Goal: Transaction & Acquisition: Book appointment/travel/reservation

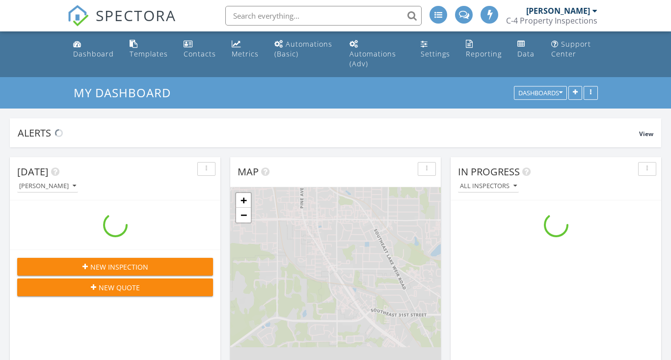
scroll to position [894, 672]
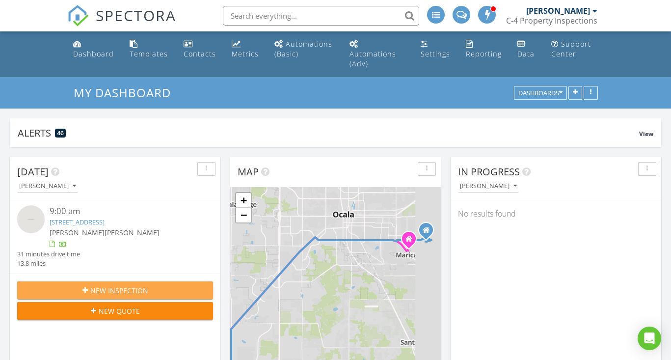
click at [129, 288] on span "New Inspection" at bounding box center [119, 290] width 58 height 10
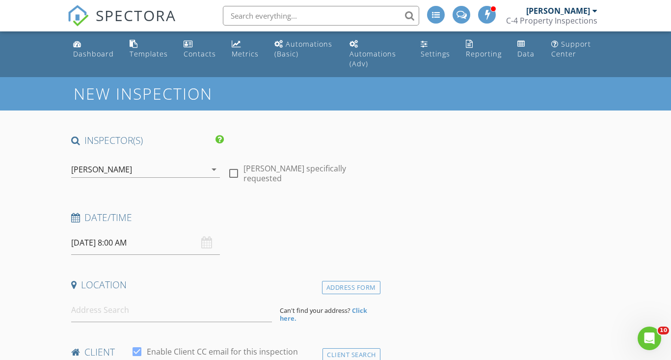
click at [130, 172] on div "[PERSON_NAME]" at bounding box center [138, 170] width 135 height 16
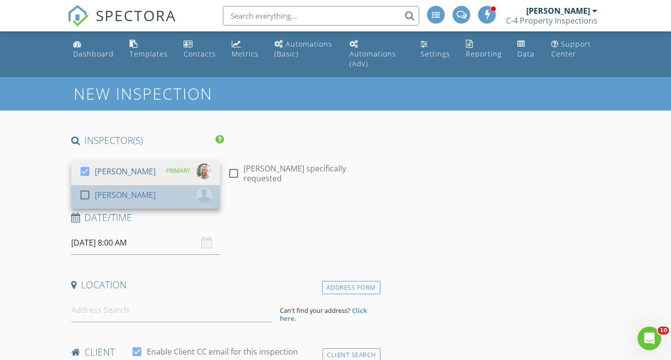
click at [134, 193] on div "[PERSON_NAME]" at bounding box center [125, 195] width 61 height 16
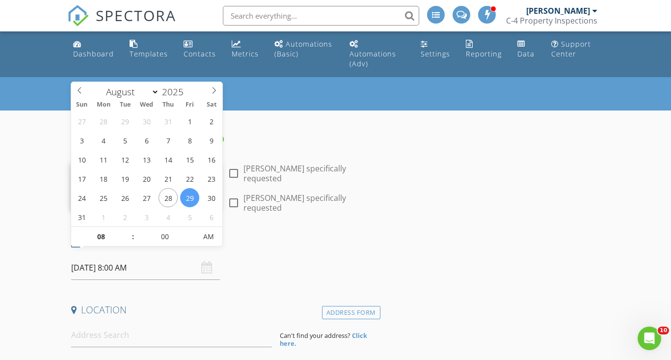
click at [128, 261] on input "08/29/2025 8:00 AM" at bounding box center [145, 268] width 149 height 24
type input "09"
type input "08/29/2025 9:00 AM"
click at [129, 229] on span at bounding box center [128, 232] width 7 height 10
type input "05"
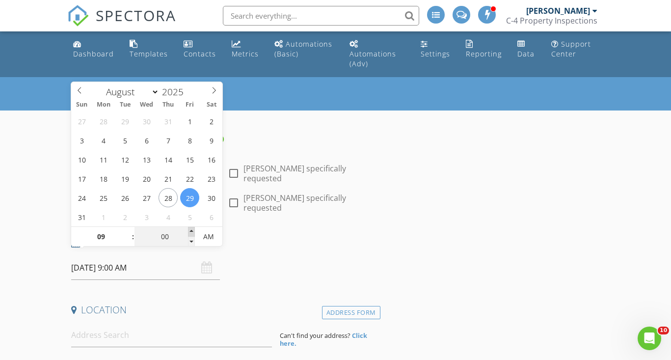
type input "08/29/2025 9:05 AM"
click at [192, 229] on span at bounding box center [191, 232] width 7 height 10
type input "10"
type input "08/29/2025 9:10 AM"
click at [192, 229] on span at bounding box center [191, 232] width 7 height 10
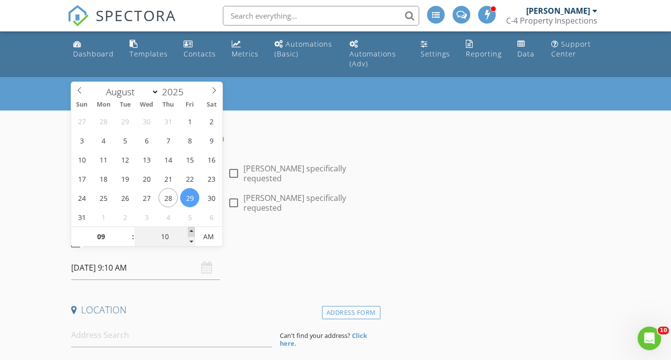
type input "15"
type input "08/29/2025 9:15 AM"
click at [192, 229] on span at bounding box center [191, 232] width 7 height 10
type input "20"
type input "08/29/2025 9:20 AM"
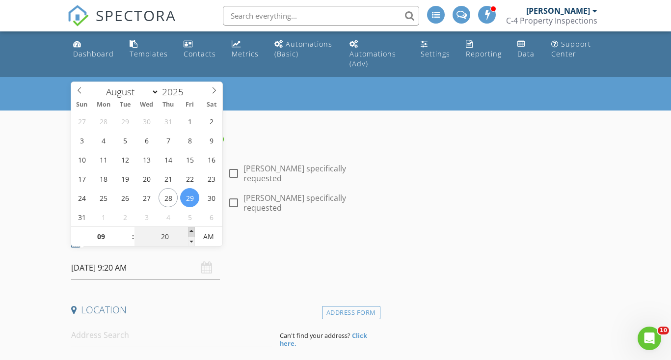
click at [192, 229] on span at bounding box center [191, 232] width 7 height 10
type input "25"
type input "08/29/2025 9:25 AM"
click at [192, 229] on span at bounding box center [191, 232] width 7 height 10
type input "30"
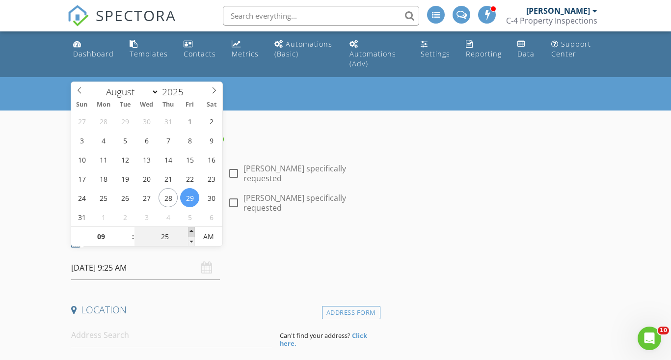
type input "[DATE] 9:30 AM"
click at [192, 229] on span at bounding box center [191, 232] width 7 height 10
click at [145, 323] on input at bounding box center [171, 335] width 201 height 24
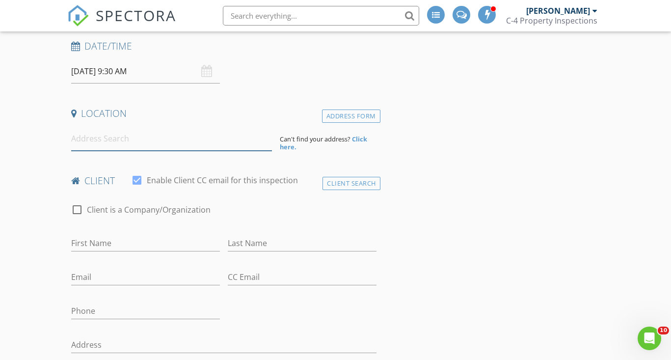
paste input "818 SE 21 Place, Ocala, 34471"
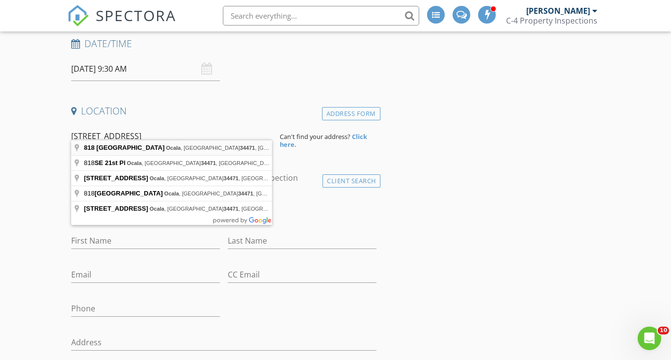
type input "818 Southeast 21 Place, Ocala, FL 34471, USA"
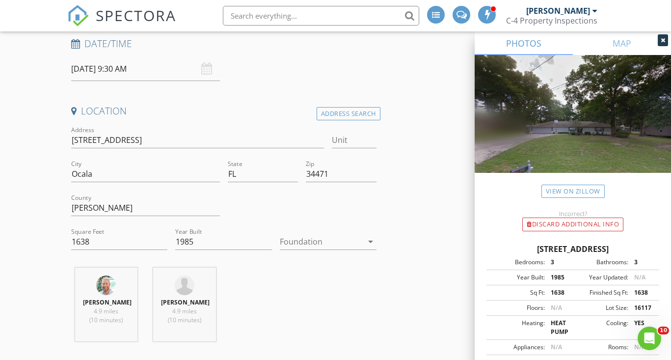
click at [315, 234] on div at bounding box center [321, 242] width 83 height 16
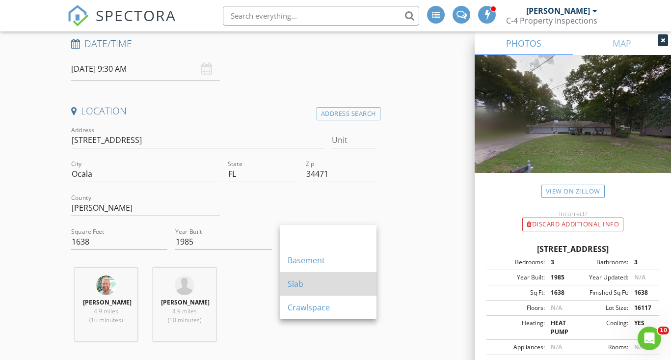
click at [313, 292] on div "Slab" at bounding box center [328, 284] width 81 height 24
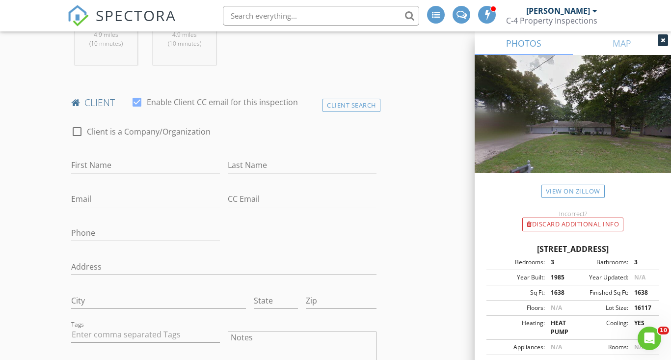
scroll to position [476, 0]
type input "[PERSON_NAME]"
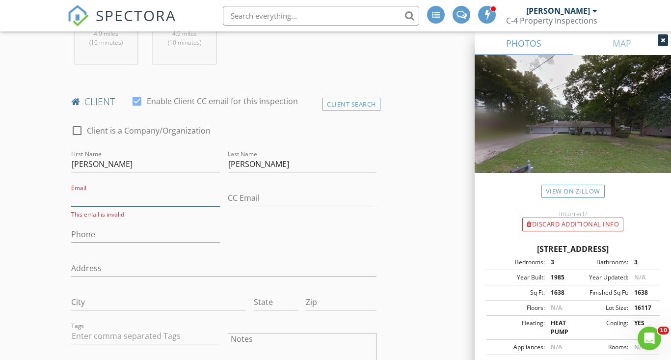
paste input "[EMAIL_ADDRESS][DOMAIN_NAME]"
type input "[EMAIL_ADDRESS][DOMAIN_NAME]"
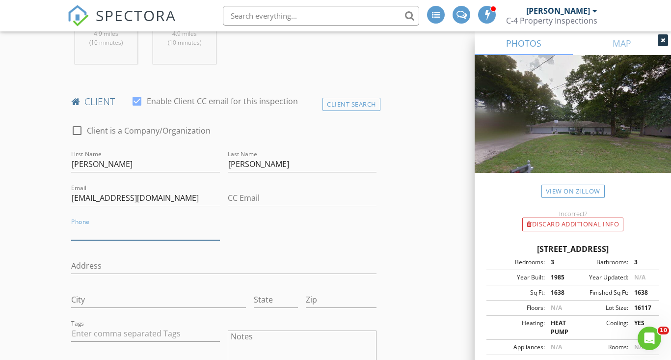
paste input "[PHONE_NUMBER]"
type input "[PHONE_NUMBER]"
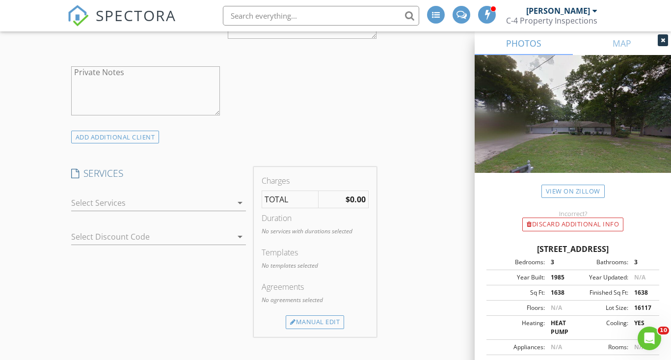
scroll to position [818, 0]
click at [107, 195] on div at bounding box center [151, 203] width 161 height 16
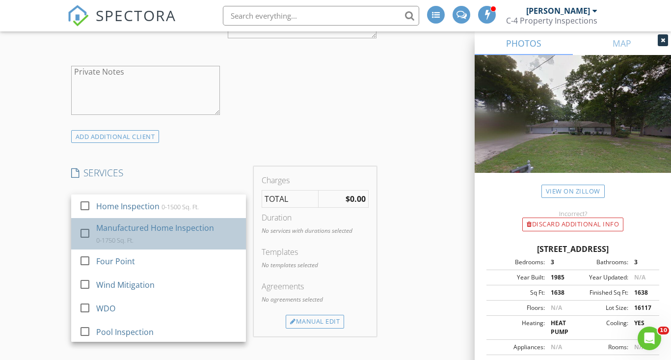
click at [111, 218] on div "Manufactured Home Inspection 0-1750 Sq. Ft." at bounding box center [167, 233] width 142 height 31
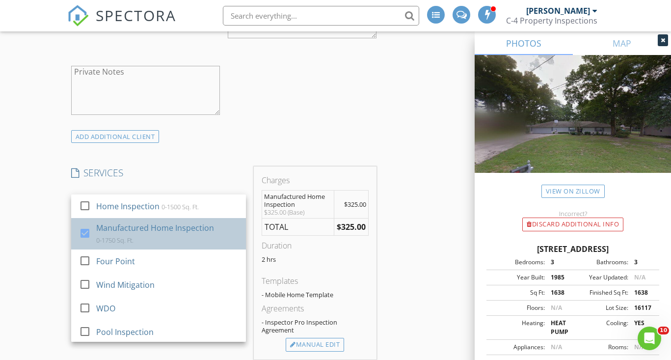
click at [111, 218] on div "Manufactured Home Inspection 0-1750 Sq. Ft." at bounding box center [167, 233] width 142 height 31
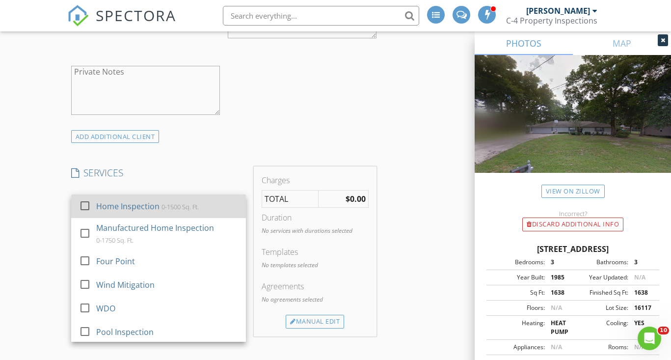
click at [111, 200] on div "Home Inspection" at bounding box center [127, 206] width 63 height 12
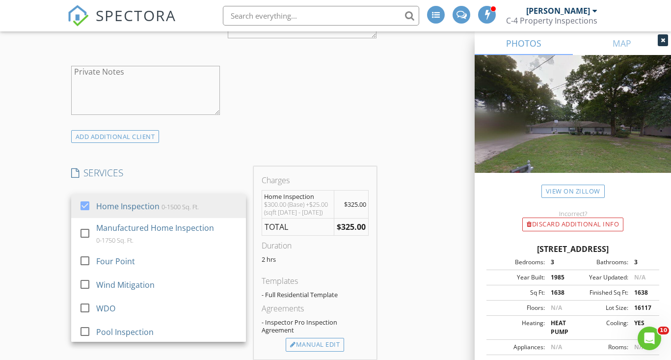
click at [17, 208] on div "New Inspection INSPECTOR(S) check_box Stanton Crabb PRIMARY check_box Lindsey C…" at bounding box center [335, 282] width 671 height 2046
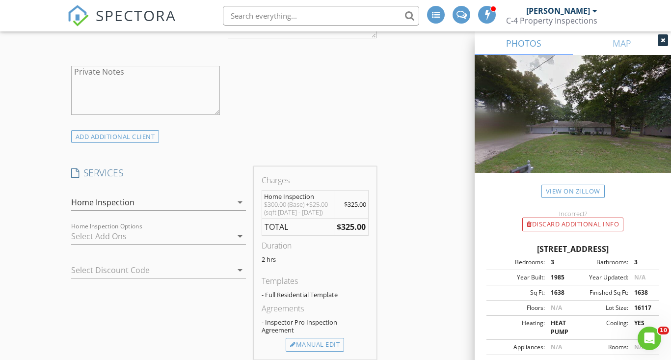
click at [118, 223] on div "check_box_outline_blank Wind Mitigation check_box_outline_blank Four Point chec…" at bounding box center [158, 239] width 175 height 32
click at [119, 229] on div at bounding box center [151, 236] width 161 height 16
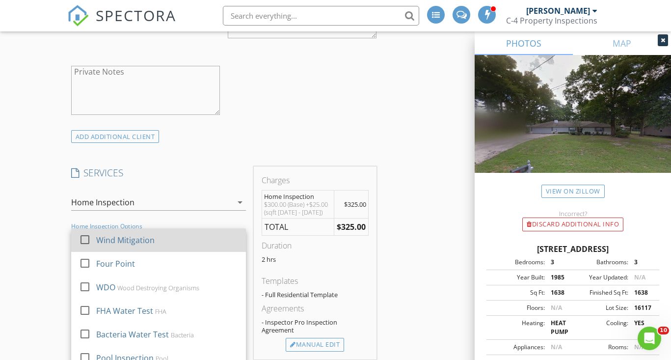
click at [120, 240] on div "Wind Mitigation" at bounding box center [167, 240] width 142 height 20
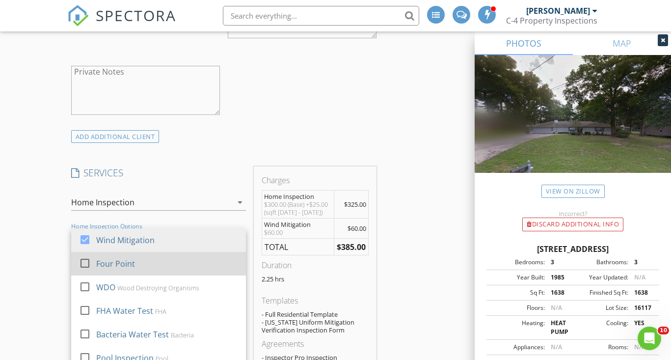
click at [120, 258] on div "Four Point" at bounding box center [115, 264] width 39 height 12
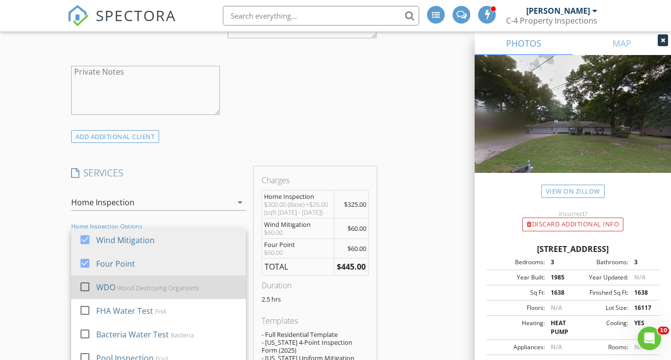
click at [120, 278] on div "WDO Wood Destroying Organisms" at bounding box center [167, 288] width 142 height 20
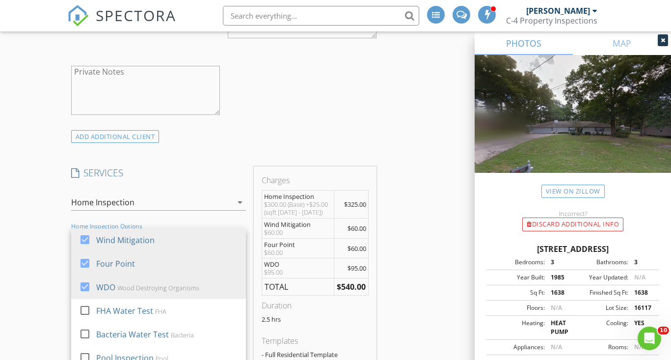
click at [36, 282] on div "New Inspection INSPECTOR(S) check_box Stanton Crabb PRIMARY check_box Lindsey C…" at bounding box center [335, 359] width 671 height 2200
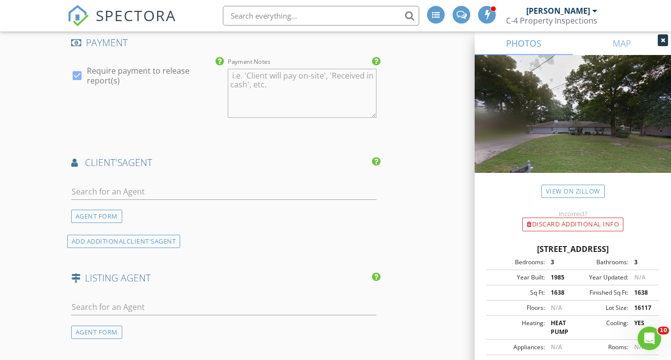
scroll to position [1398, 0]
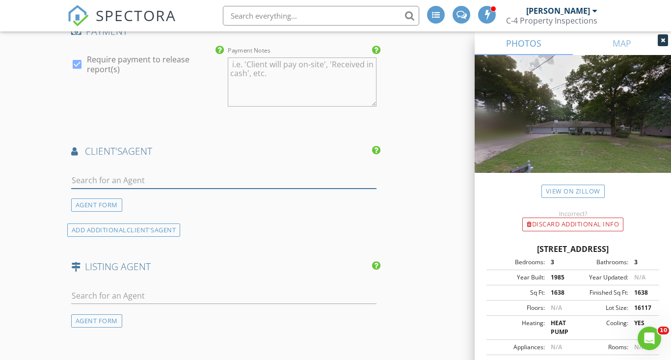
click at [120, 172] on input "text" at bounding box center [224, 180] width 306 height 16
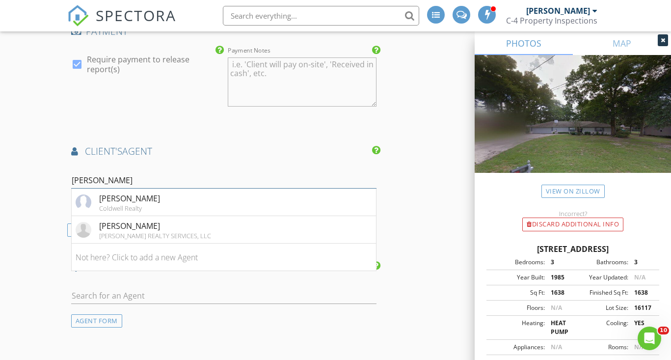
type input "Scott"
drag, startPoint x: 120, startPoint y: 171, endPoint x: 148, endPoint y: 202, distance: 41.4
click at [148, 202] on li "Scott Coldwell Coldwell Realty" at bounding box center [224, 203] width 305 height 28
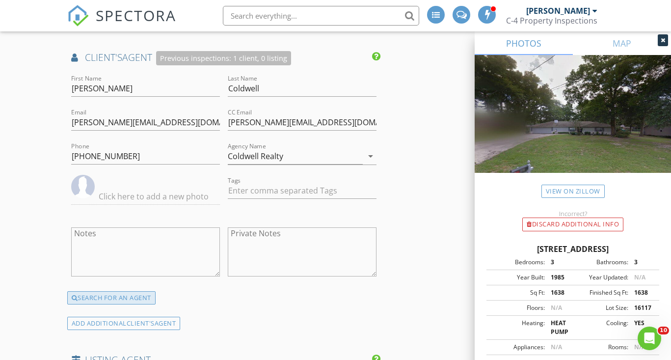
scroll to position [1486, 0]
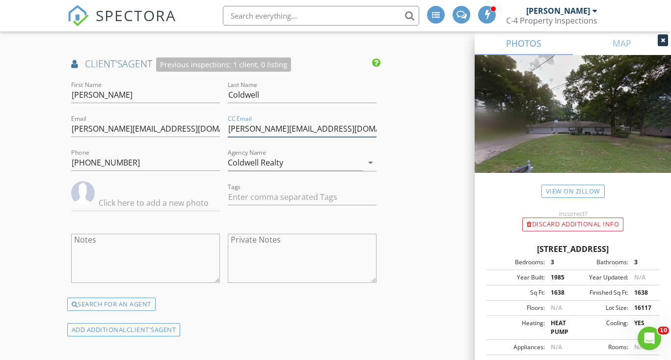
click at [235, 121] on input "kelly@coldwellrealty.com" at bounding box center [302, 129] width 149 height 16
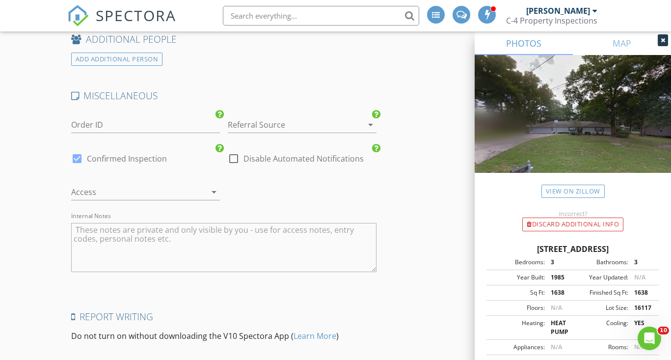
scroll to position [1921, 0]
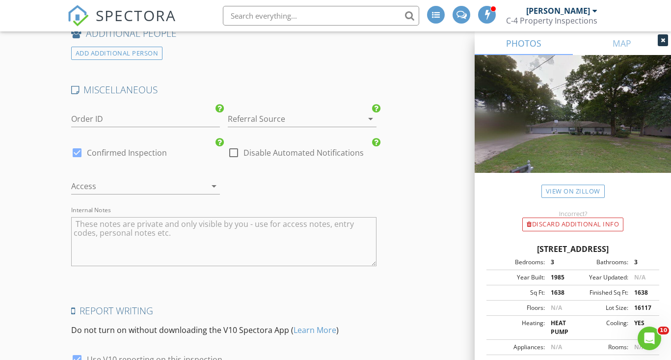
type input "info@coldwellrealty.com"
click at [269, 111] on div at bounding box center [288, 119] width 121 height 16
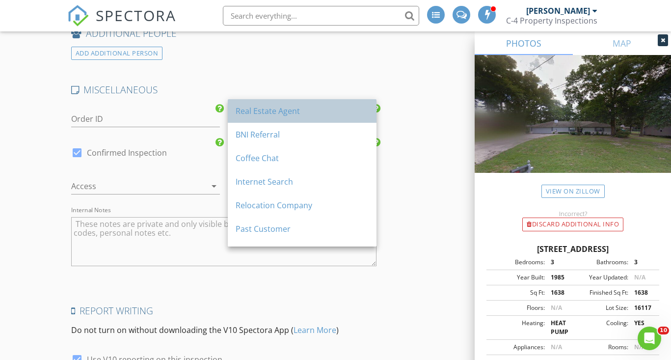
click at [267, 121] on div "Real Estate Agent" at bounding box center [302, 111] width 133 height 24
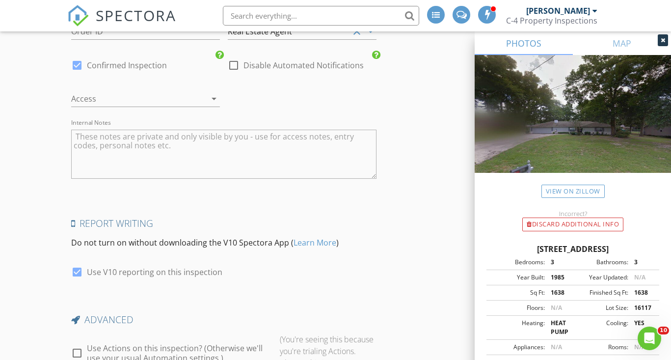
scroll to position [2013, 0]
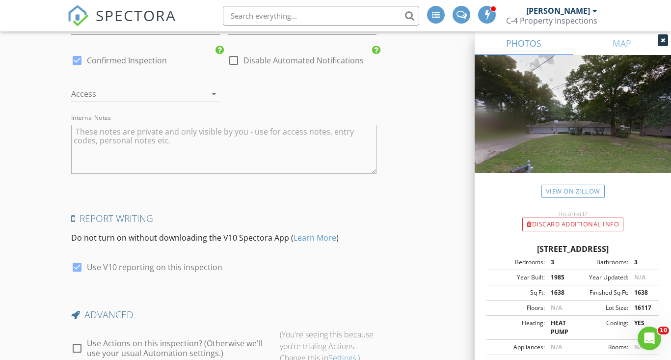
click at [161, 92] on div "Access arrow_drop_down" at bounding box center [145, 99] width 149 height 26
click at [162, 86] on div at bounding box center [131, 94] width 121 height 16
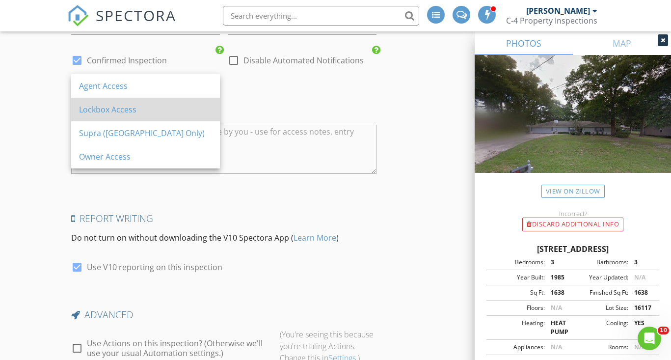
click at [159, 116] on div "Lockbox Access" at bounding box center [145, 110] width 133 height 24
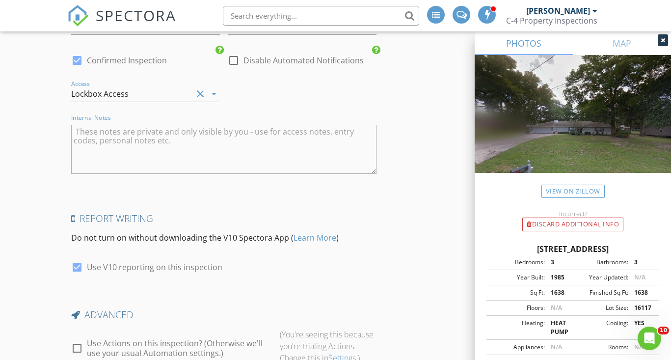
click at [147, 135] on textarea "Internal Notes" at bounding box center [224, 149] width 306 height 49
paste textarea "There is a lockbox on the pool door code is 9901"
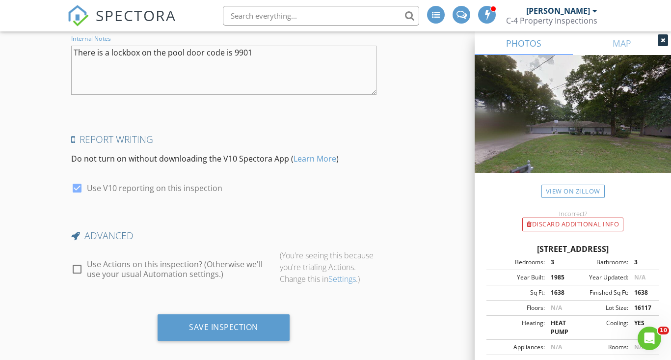
scroll to position [2091, 0]
type textarea "There is a lockbox on the pool door code is 9901"
click at [103, 260] on label "Use Actions on this inspection? (Otherwise we'll use your usual Automation sett…" at bounding box center [179, 270] width 185 height 20
checkbox input "true"
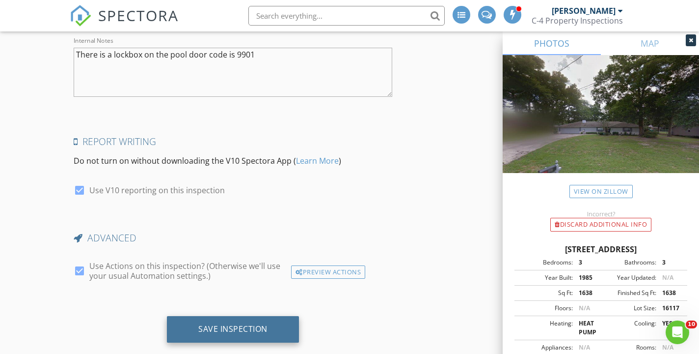
scroll to position [2072, 0]
click at [244, 320] on div "Save Inspection" at bounding box center [233, 329] width 132 height 27
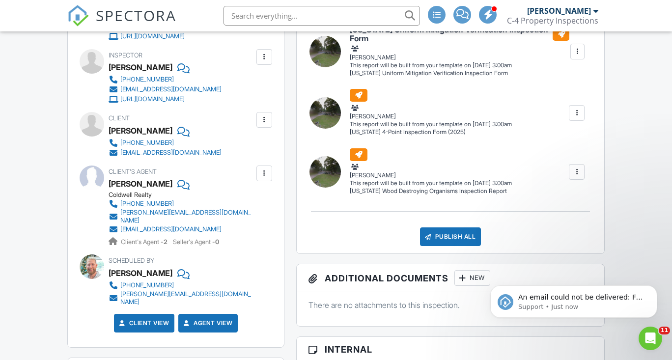
scroll to position [368, 0]
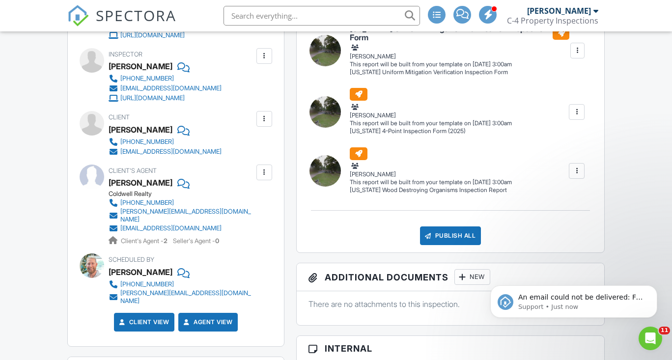
click at [262, 177] on div at bounding box center [264, 172] width 10 height 10
click at [241, 215] on li "Edit" at bounding box center [241, 202] width 50 height 25
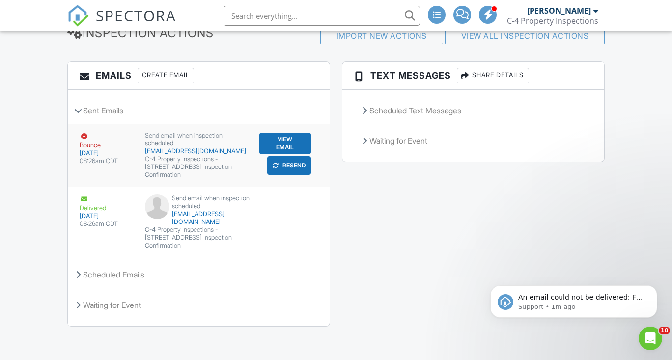
scroll to position [1422, 0]
click at [167, 84] on div "Create Email" at bounding box center [166, 76] width 56 height 16
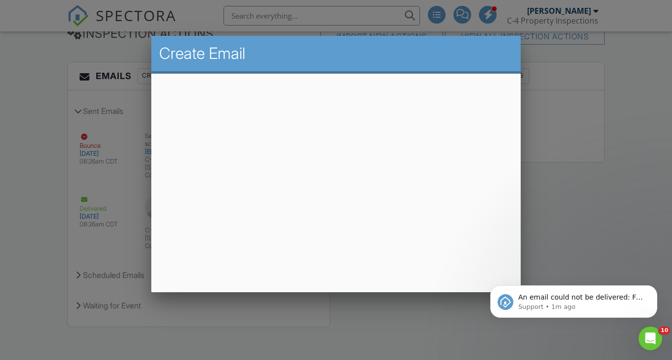
drag, startPoint x: 333, startPoint y: 65, endPoint x: 231, endPoint y: 66, distance: 102.2
click at [231, 66] on div "Create Email" at bounding box center [335, 55] width 369 height 38
drag, startPoint x: 280, startPoint y: 51, endPoint x: 229, endPoint y: 52, distance: 50.6
click at [229, 52] on h2 "Create Email" at bounding box center [336, 54] width 354 height 20
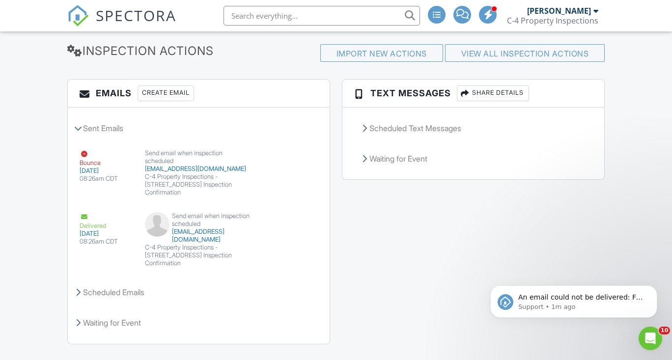
scroll to position [1402, 0]
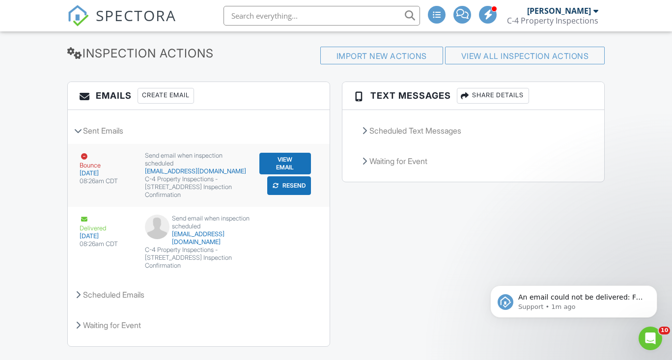
click at [297, 189] on button "Resend" at bounding box center [289, 185] width 44 height 19
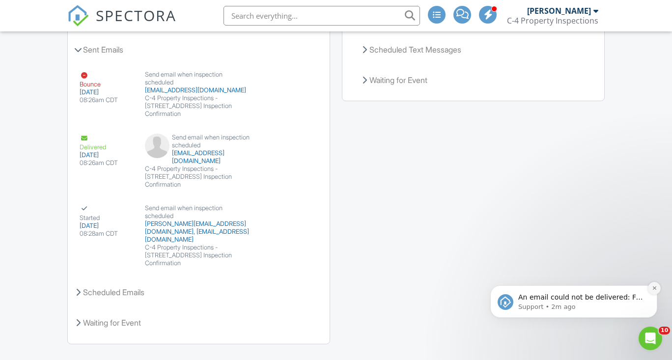
click at [654, 293] on button "Dismiss notification" at bounding box center [654, 288] width 13 height 13
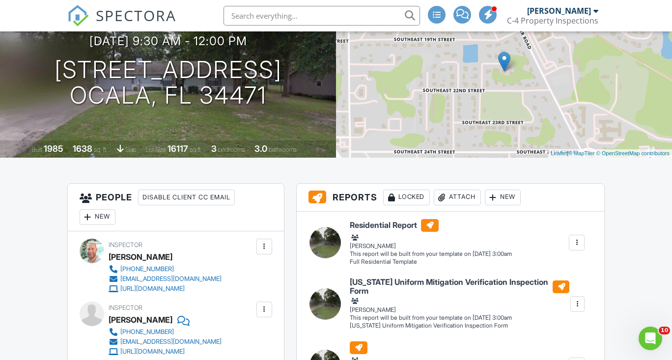
scroll to position [114, 0]
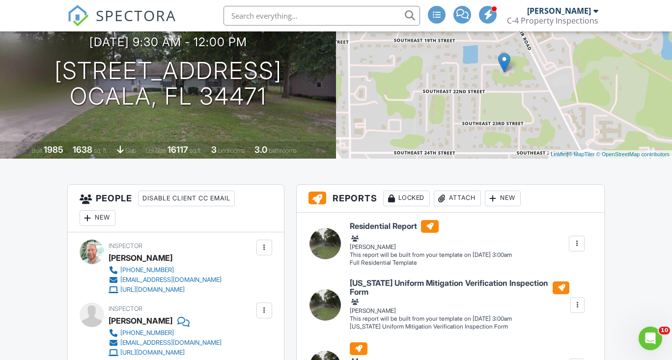
click at [558, 238] on div "Residential Report Full Residential Template Stanton Crabb Edit View Residentia…" at bounding box center [467, 243] width 247 height 47
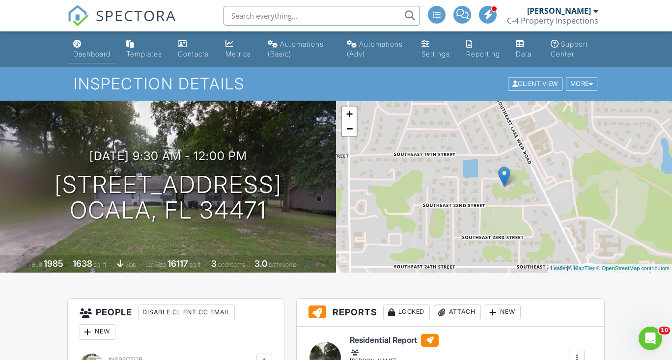
scroll to position [0, 0]
click at [77, 63] on li "Dashboard" at bounding box center [91, 49] width 49 height 36
click at [98, 57] on div "Dashboard" at bounding box center [91, 54] width 37 height 8
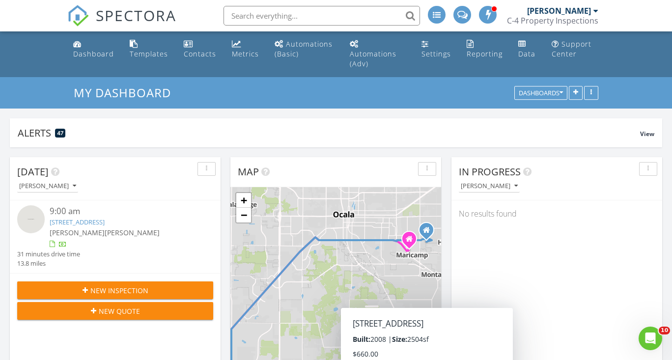
click at [132, 310] on span "New Quote" at bounding box center [119, 311] width 41 height 10
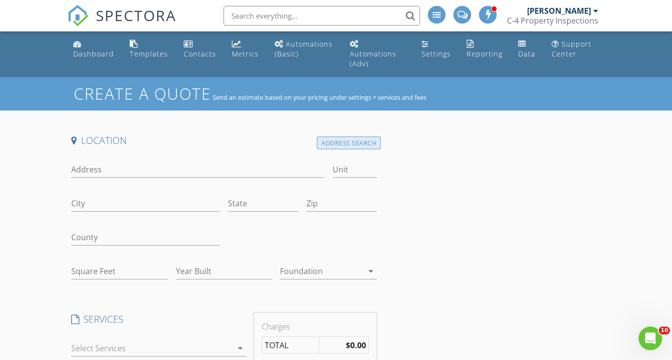
click at [341, 141] on div "Address Search" at bounding box center [349, 143] width 64 height 13
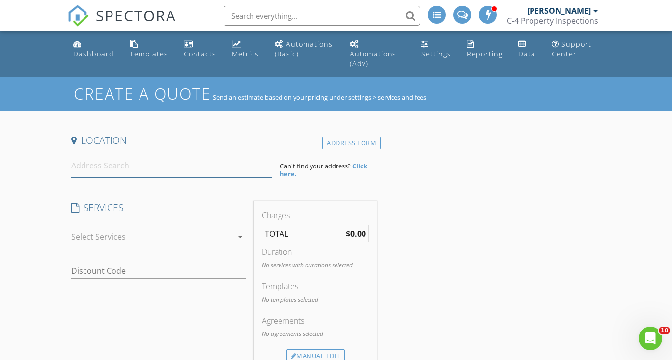
click at [185, 165] on input at bounding box center [171, 166] width 201 height 24
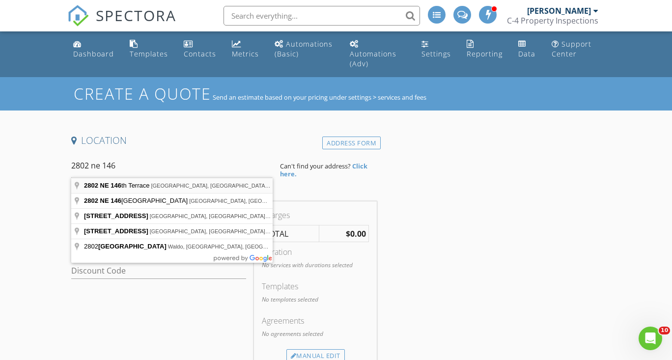
type input "[STREET_ADDRESS]"
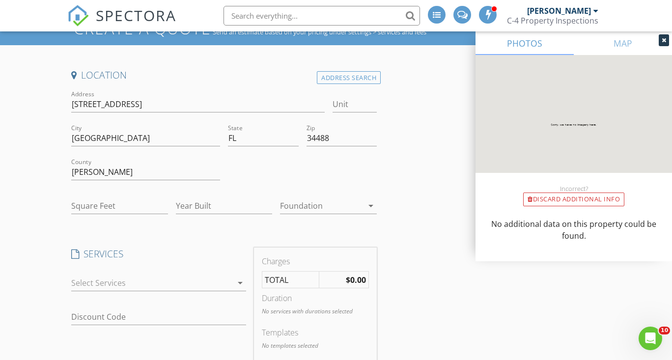
scroll to position [69, 0]
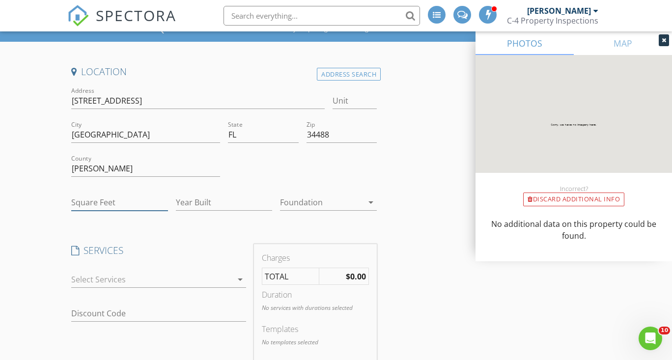
click at [129, 207] on input "Square Feet" at bounding box center [119, 203] width 97 height 16
type input "782"
click at [259, 3] on li at bounding box center [319, 15] width 210 height 31
click at [185, 198] on input "Year Built" at bounding box center [224, 203] width 97 height 16
type input "1965"
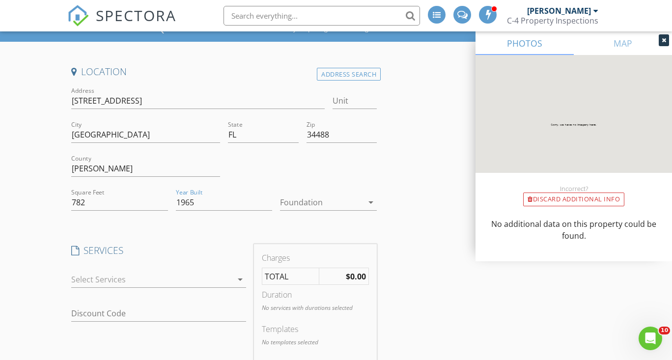
click at [308, 197] on div at bounding box center [321, 203] width 83 height 16
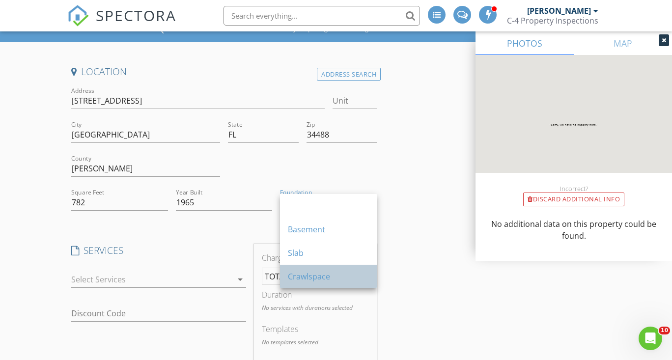
click at [312, 276] on div "Crawlspace" at bounding box center [328, 277] width 81 height 12
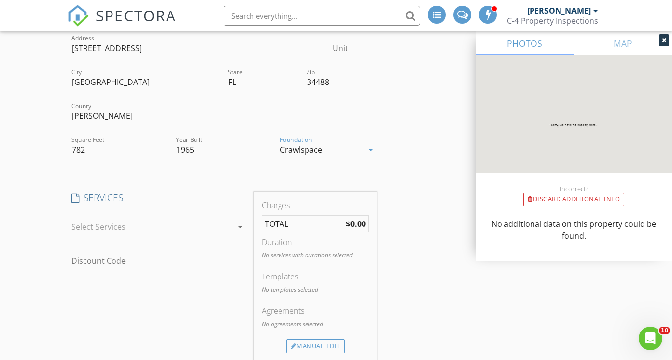
scroll to position [122, 0]
click at [194, 215] on div "check_box_outline_blank Home Inspection 0-1500 Sq. Ft. check_box_outline_blank …" at bounding box center [158, 228] width 175 height 32
click at [189, 223] on div at bounding box center [151, 226] width 161 height 16
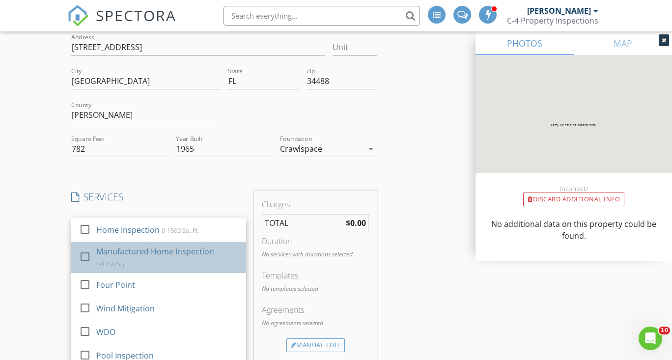
click at [191, 250] on div "Manufactured Home Inspection" at bounding box center [155, 252] width 118 height 12
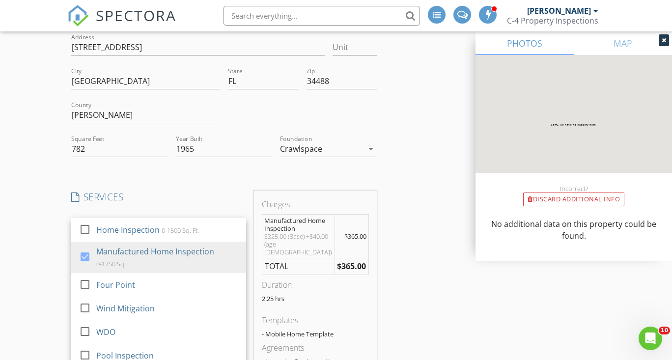
click at [196, 183] on div "Location Address Search Address 2802 Arrowhead Trail Unit City Silver Springs S…" at bounding box center [223, 328] width 313 height 633
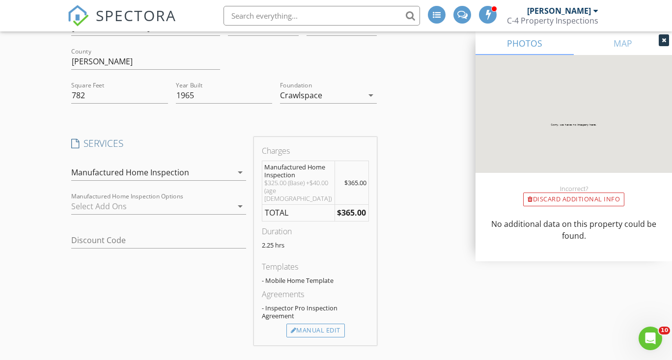
scroll to position [203, 0]
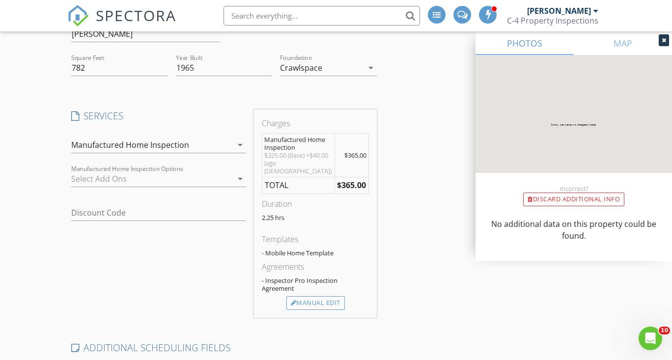
click at [186, 171] on div at bounding box center [151, 179] width 161 height 16
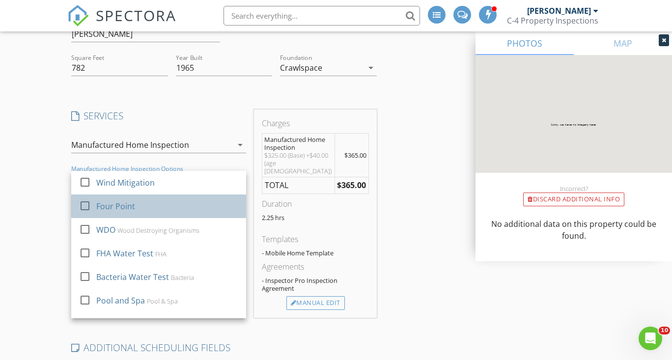
click at [174, 195] on link "check_box_outline_blank Four Point" at bounding box center [158, 207] width 175 height 24
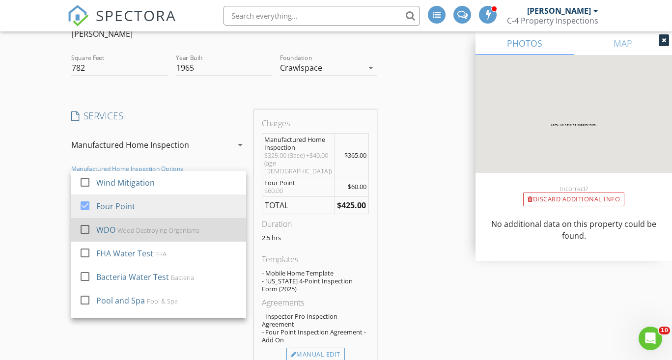
click at [158, 230] on div "Wood Destroying Organisms" at bounding box center [158, 230] width 82 height 8
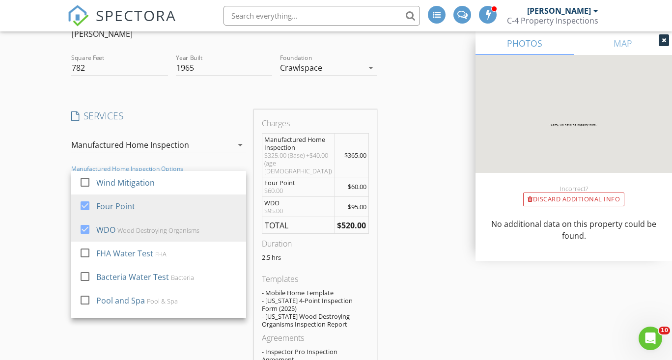
click at [415, 170] on div "Location Address Search Address 2802 Arrowhead Trail Unit City Silver Springs S…" at bounding box center [335, 299] width 537 height 736
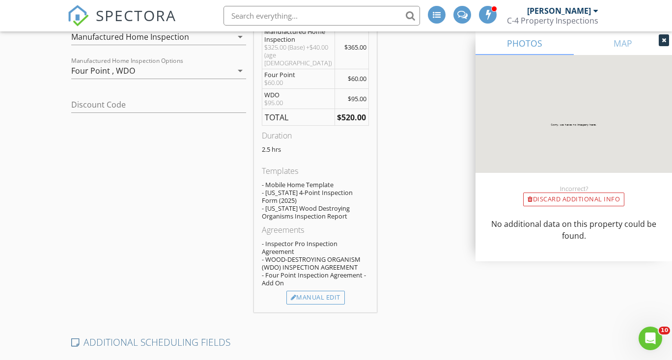
scroll to position [312, 0]
click at [341, 211] on div "- Florida Wood Destroying Organisms Inspection Report" at bounding box center [315, 211] width 107 height 16
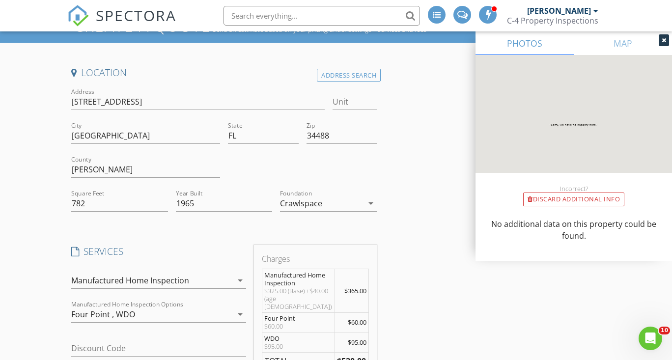
scroll to position [65, 0]
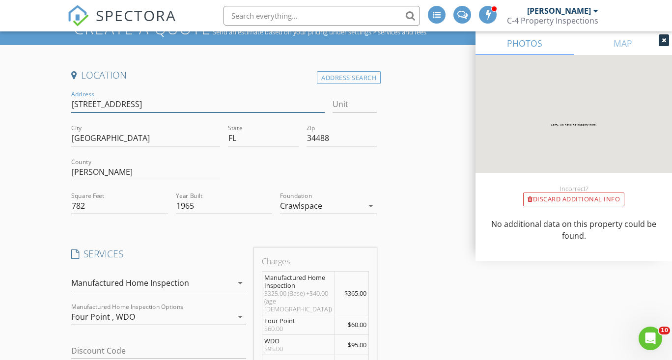
drag, startPoint x: 152, startPoint y: 102, endPoint x: 94, endPoint y: 103, distance: 58.5
type input "2802 ne"
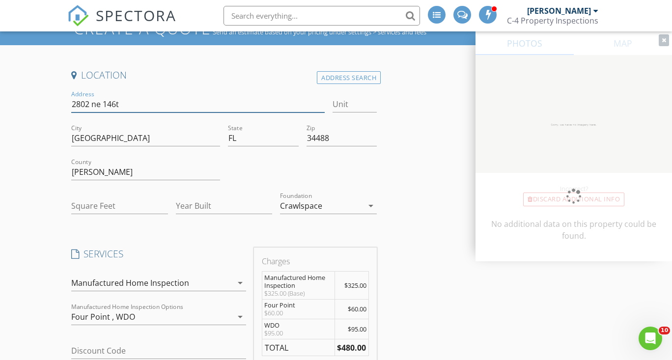
type input "2802 ne 146th"
type input "510"
type input "1965"
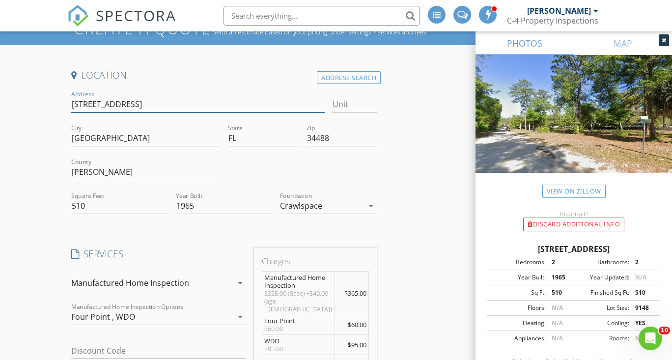
type input "2802 ne 146th terrace"
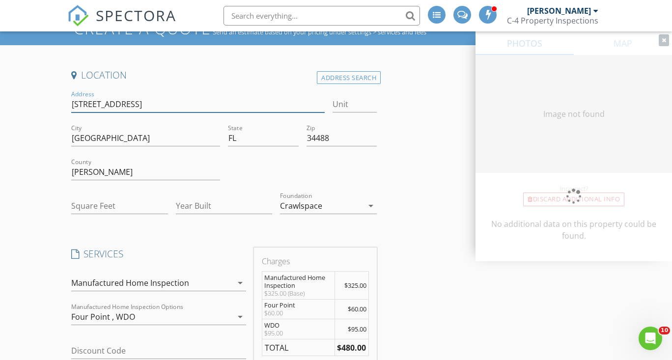
type input "510"
type input "1965"
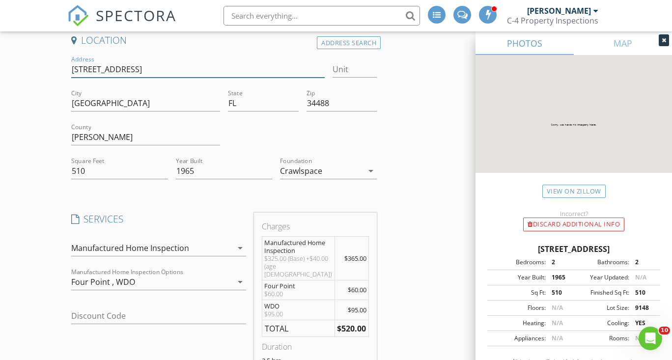
scroll to position [111, 0]
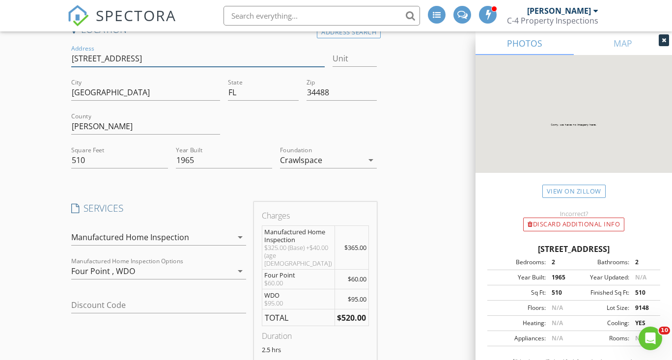
type input "2802 ne 146th terrace"
click at [161, 0] on div "SPECTORA" at bounding box center [121, 15] width 109 height 31
click at [162, 0] on div "SPECTORA" at bounding box center [121, 15] width 109 height 31
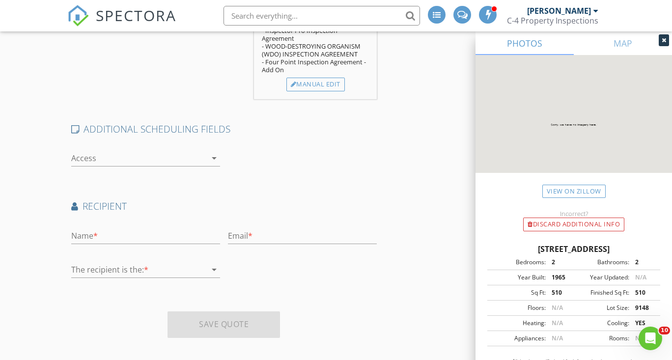
scroll to position [524, 0]
type input "andrea"
type input "info@c4propertyinspections.com"
click at [113, 262] on div at bounding box center [138, 270] width 135 height 16
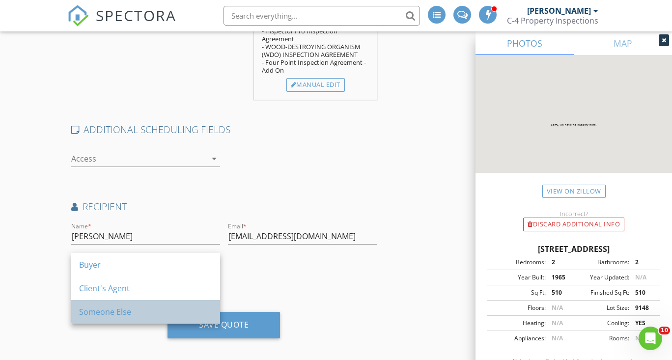
click at [110, 312] on div "Someone Else" at bounding box center [145, 312] width 133 height 12
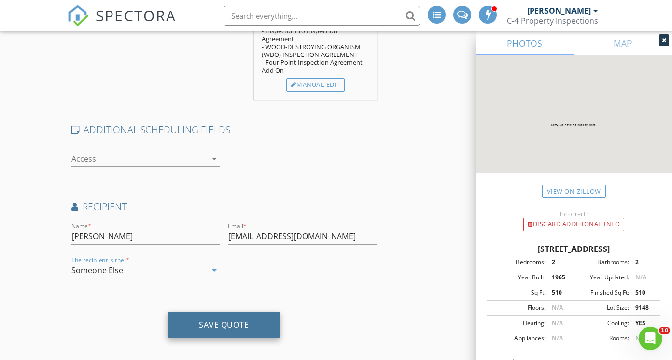
click at [210, 320] on div "Save Quote" at bounding box center [224, 325] width 50 height 10
